Goal: Book appointment/travel/reservation

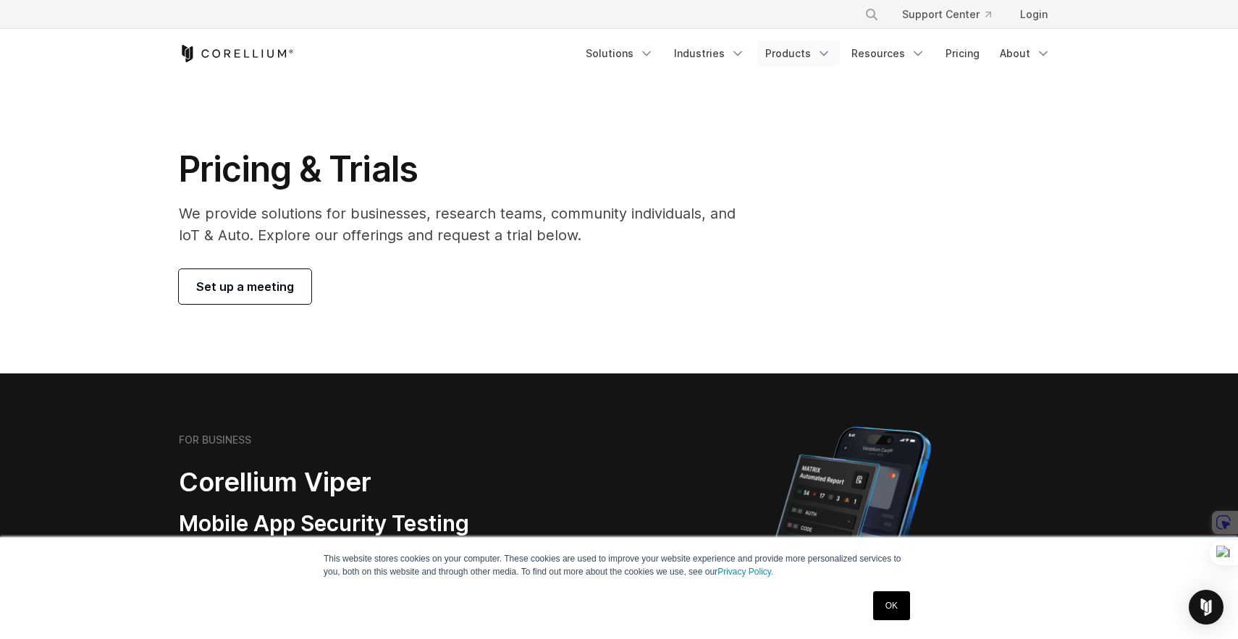
click at [792, 54] on link "Products" at bounding box center [798, 54] width 83 height 26
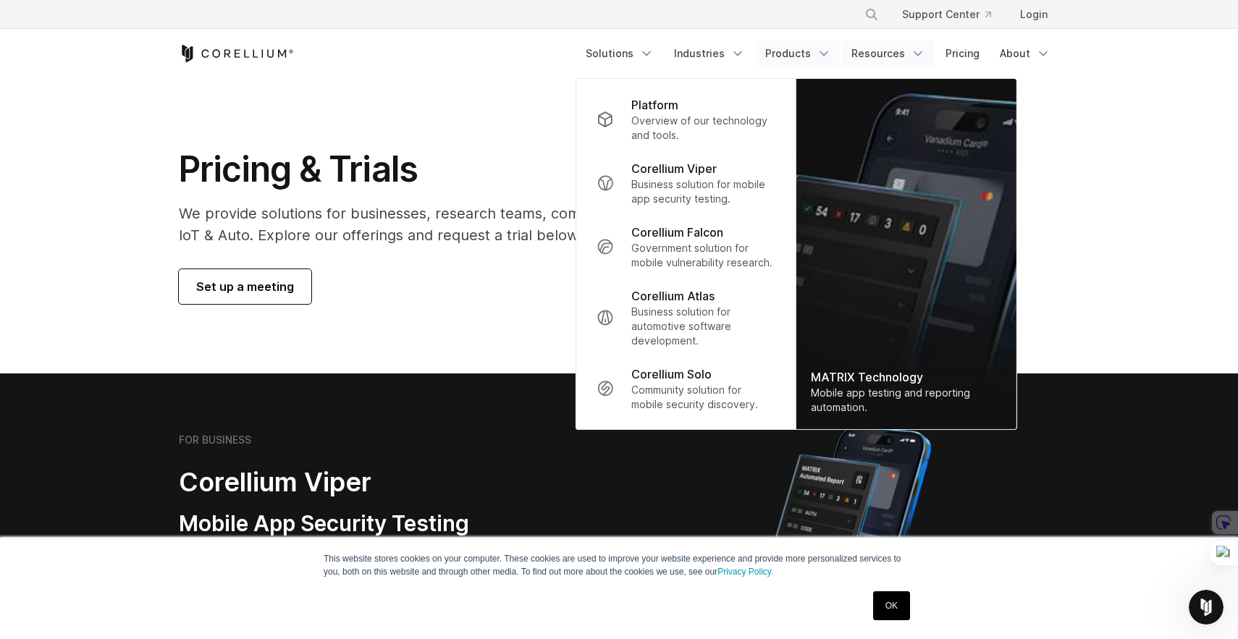
click at [890, 48] on link "Resources" at bounding box center [888, 54] width 91 height 26
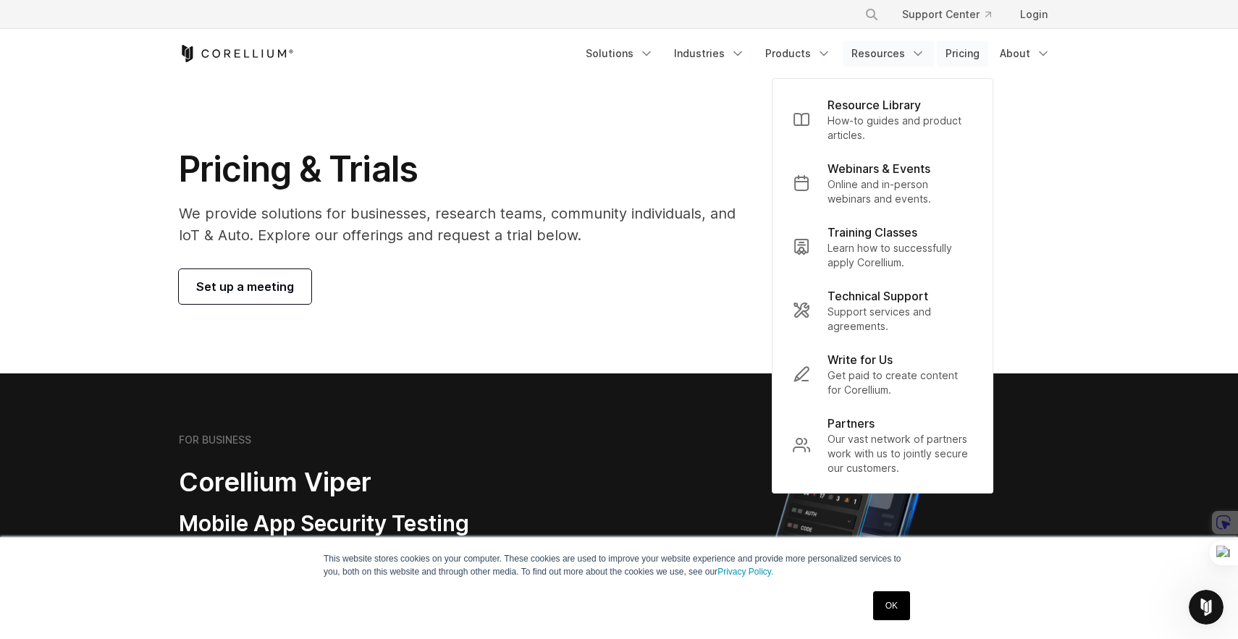
click at [966, 55] on link "Pricing" at bounding box center [962, 54] width 51 height 26
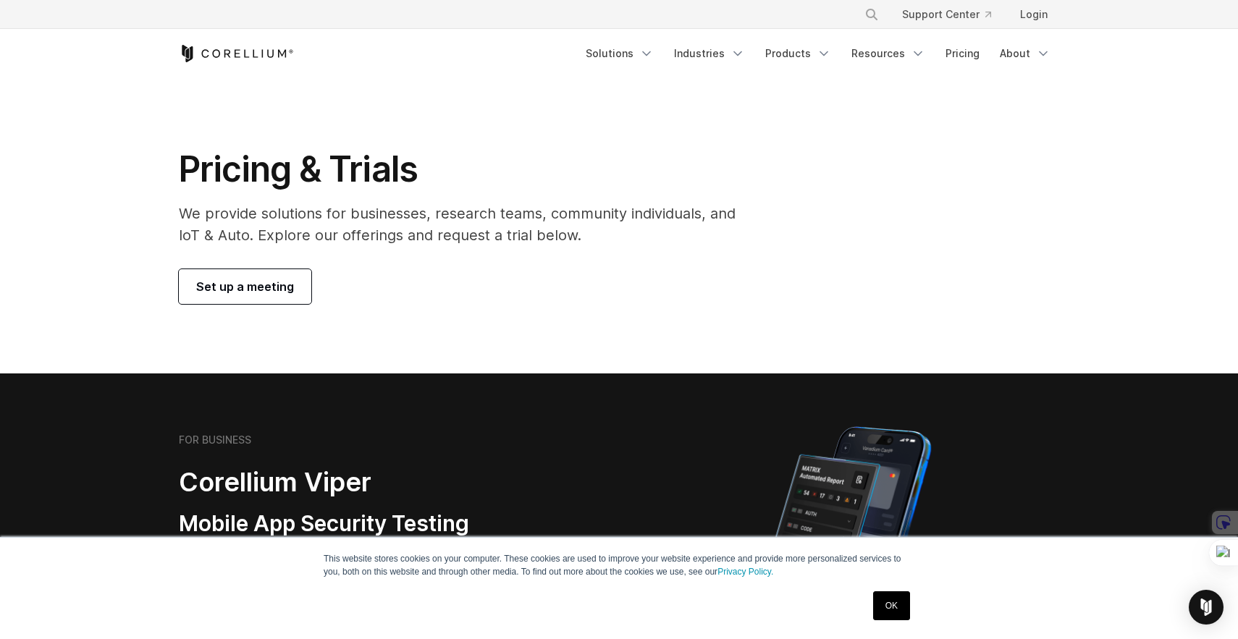
click at [271, 287] on span "Set up a meeting" at bounding box center [245, 286] width 98 height 17
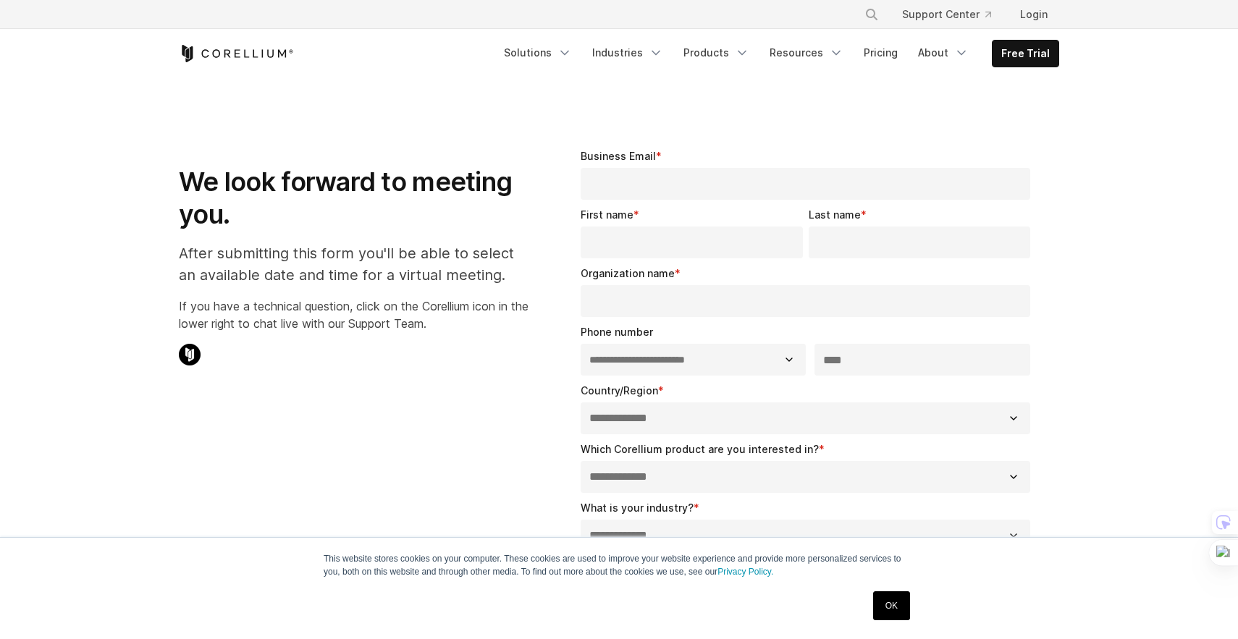
select select "**"
click at [1045, 52] on link "Free Trial" at bounding box center [1026, 54] width 66 height 26
